Goal: Use online tool/utility: Utilize a website feature to perform a specific function

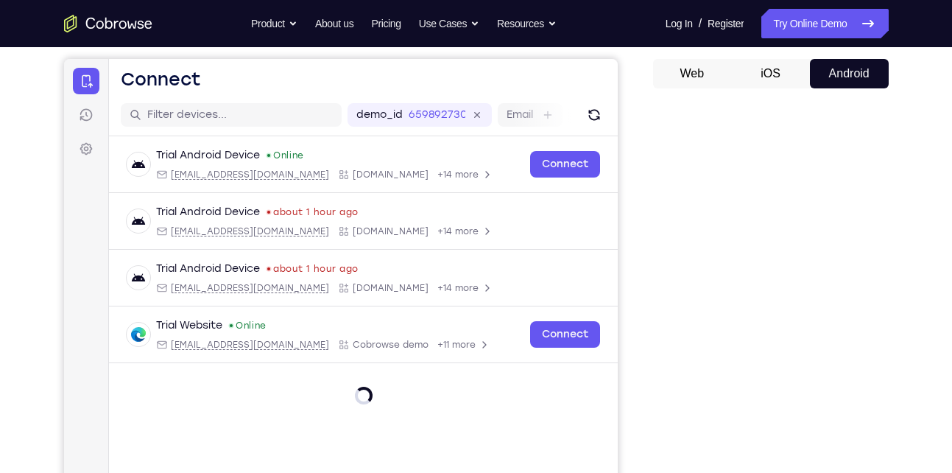
scroll to position [133, 0]
click at [777, 70] on button "iOS" at bounding box center [770, 72] width 79 height 29
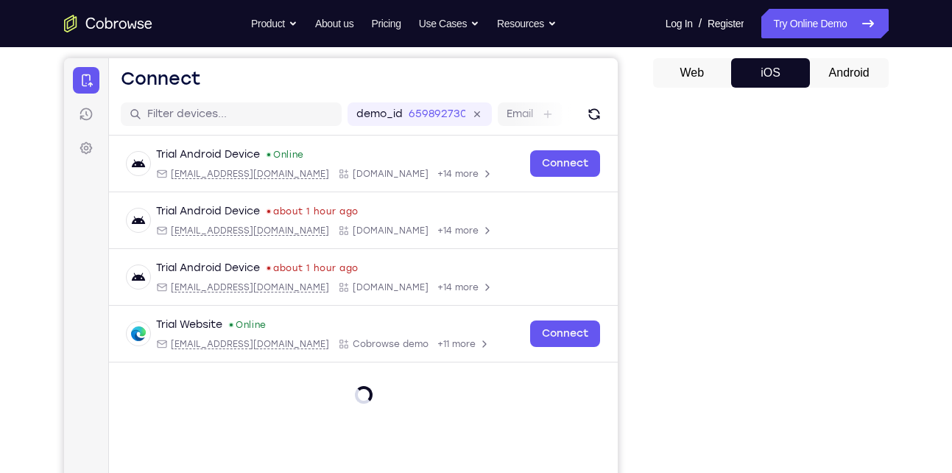
click at [844, 73] on button "Android" at bounding box center [849, 72] width 79 height 29
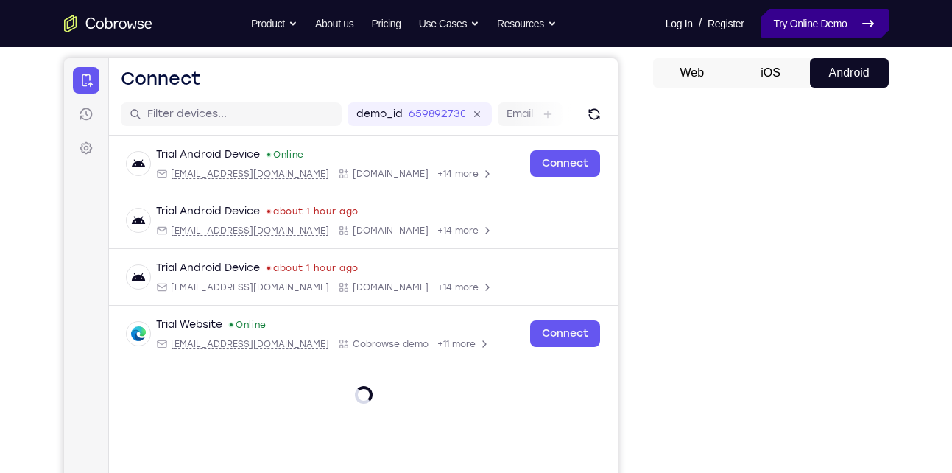
click at [796, 31] on link "Try Online Demo" at bounding box center [824, 23] width 127 height 29
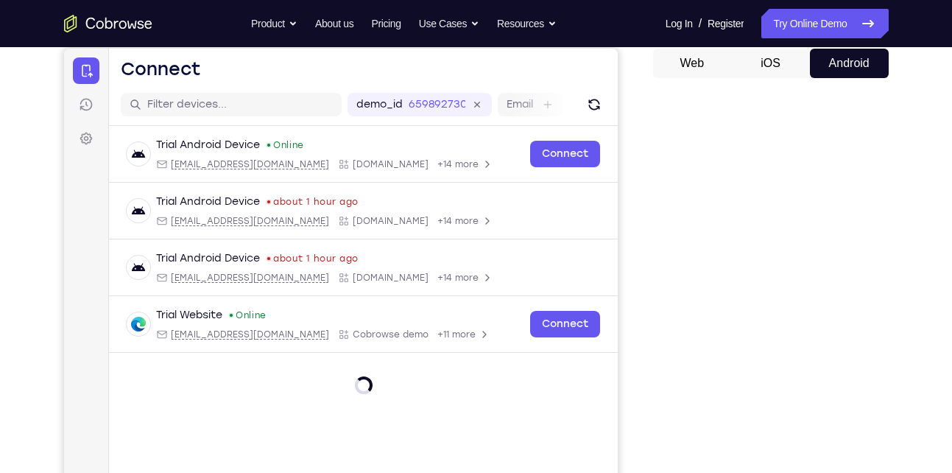
scroll to position [139, 0]
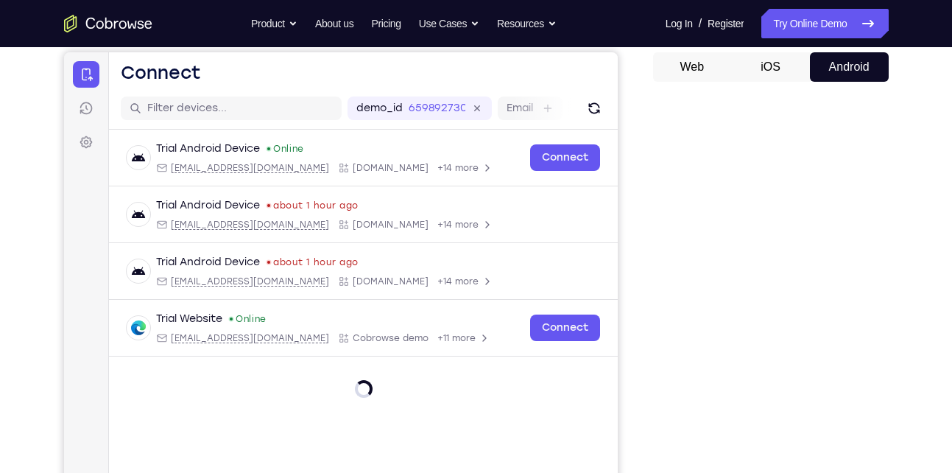
click at [765, 61] on button "iOS" at bounding box center [770, 66] width 79 height 29
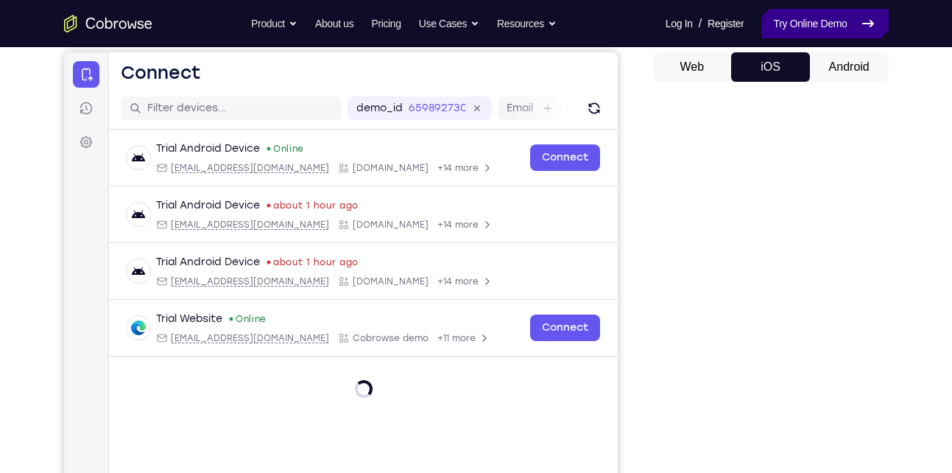
click at [816, 33] on link "Try Online Demo" at bounding box center [824, 23] width 127 height 29
click at [822, 77] on button "Android" at bounding box center [849, 66] width 79 height 29
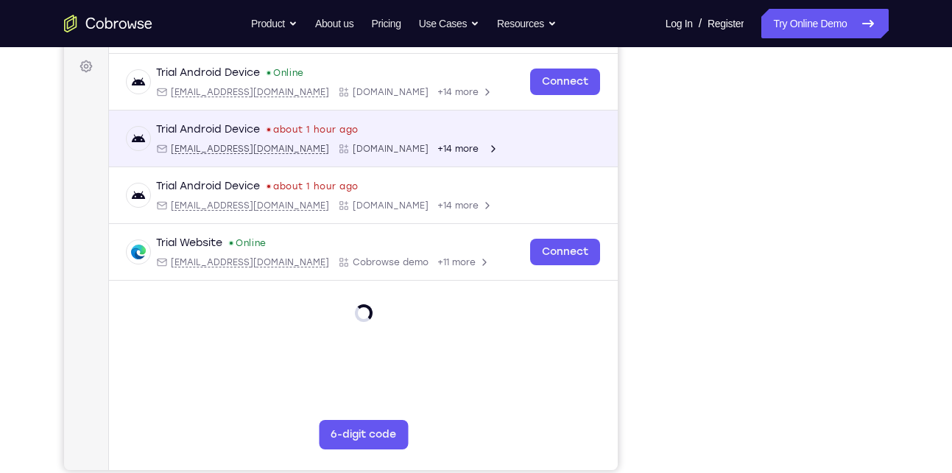
scroll to position [223, 0]
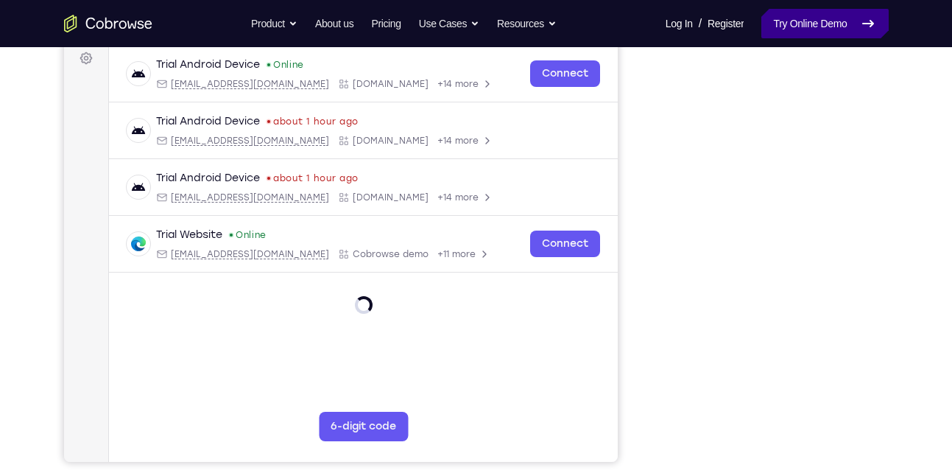
click at [794, 33] on link "Try Online Demo" at bounding box center [824, 23] width 127 height 29
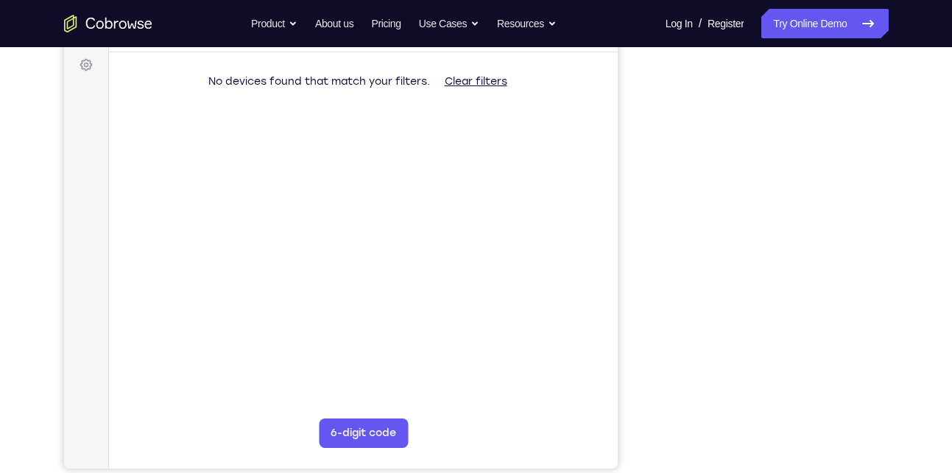
scroll to position [218, 0]
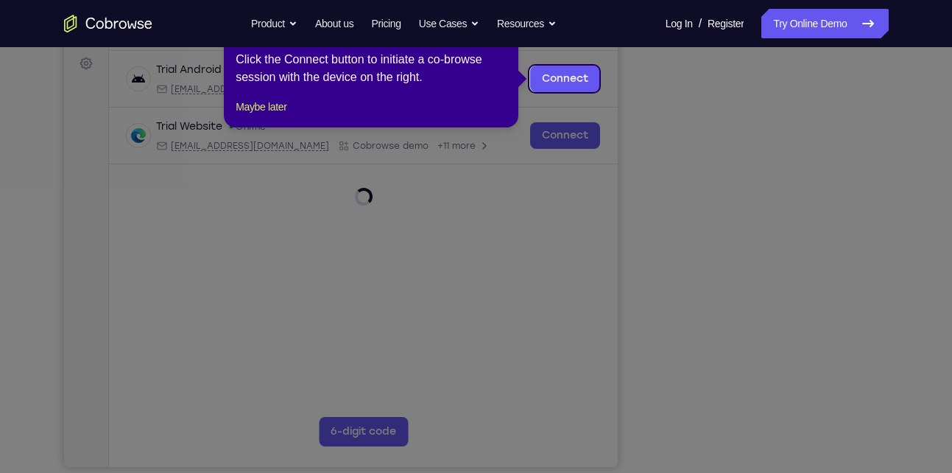
click at [829, 374] on icon at bounding box center [481, 236] width 963 height 473
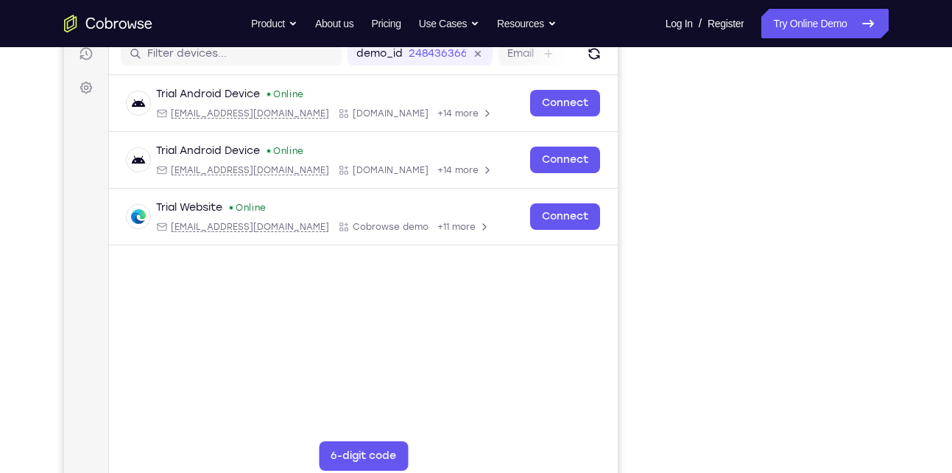
scroll to position [186, 0]
